Goal: Navigation & Orientation: Find specific page/section

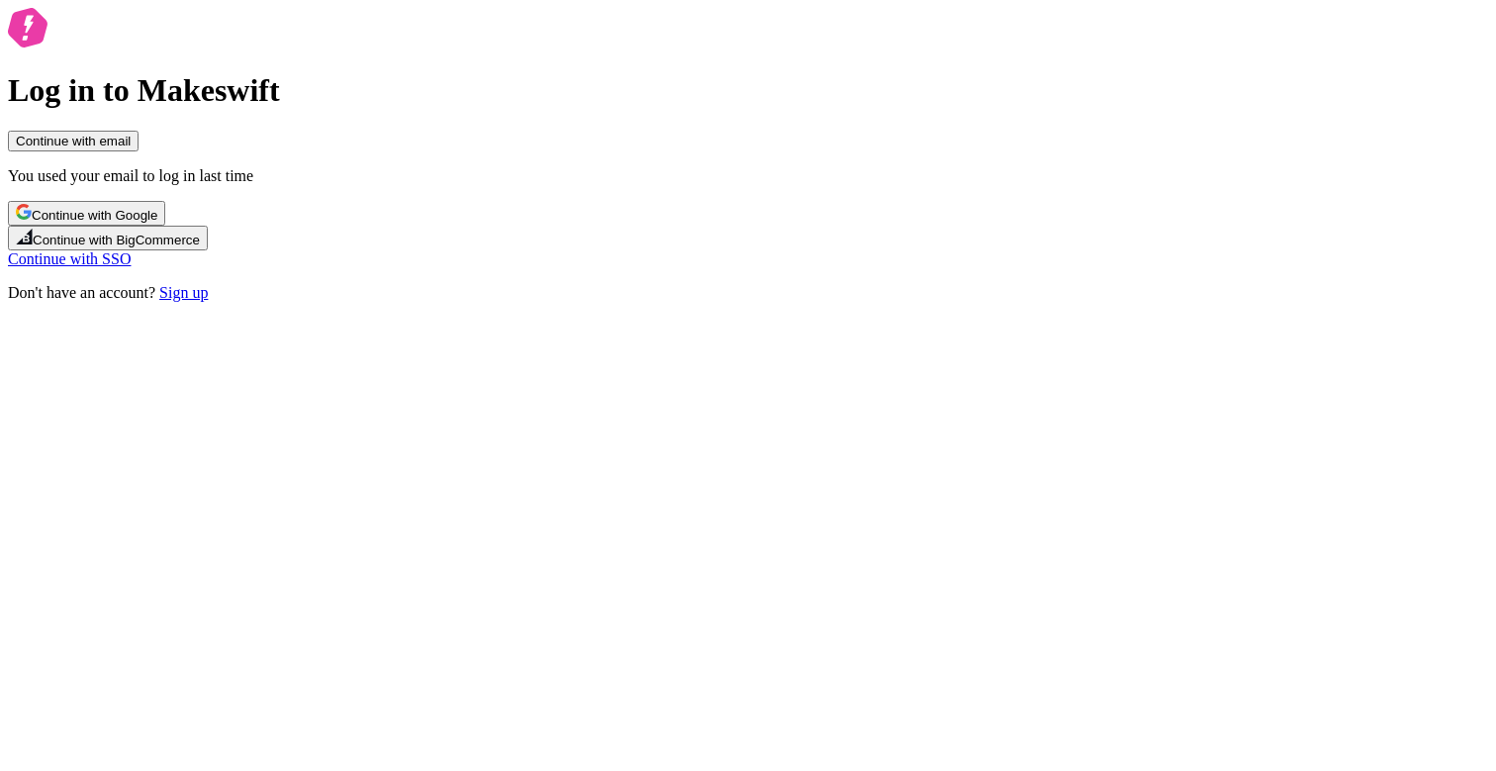
click at [157, 223] on span "Continue with Google" at bounding box center [95, 215] width 126 height 15
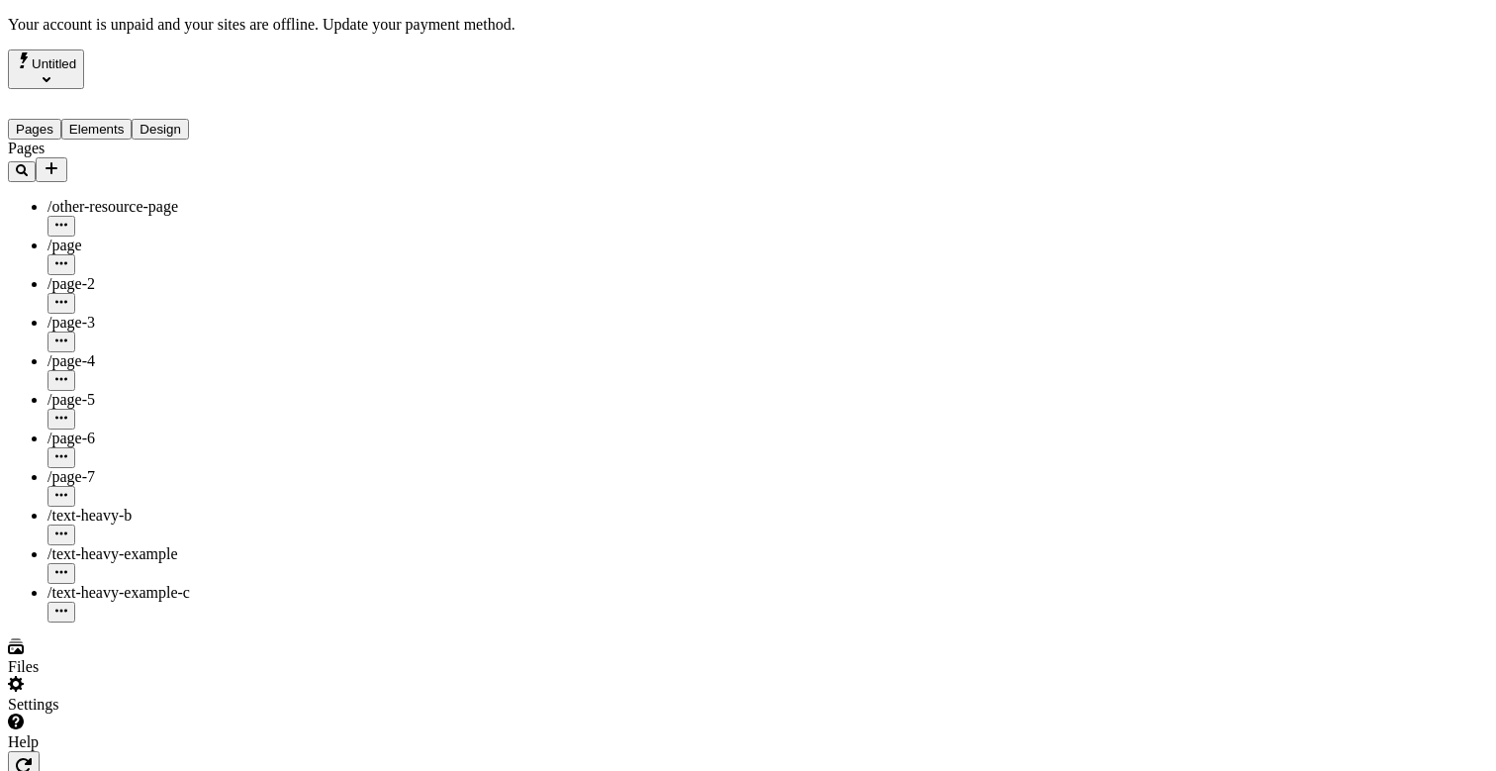
click at [50, 75] on icon "Select site" at bounding box center [47, 79] width 8 height 8
